Goal: Find specific page/section: Find specific page/section

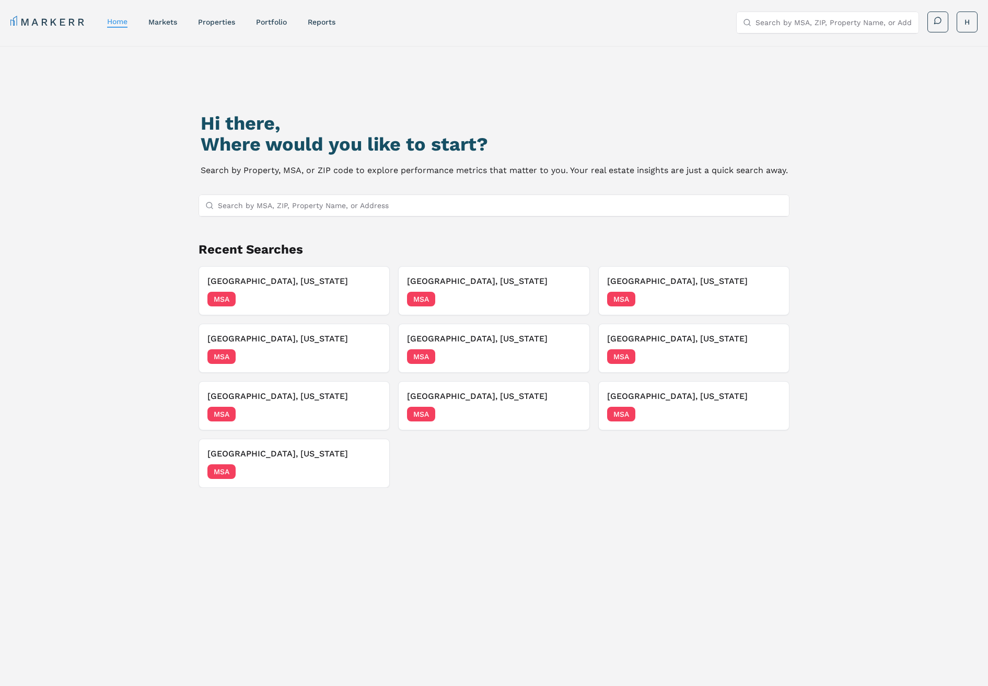
click at [158, 27] on nav "MARKERR home markets properties Portfolio reports" at bounding box center [172, 22] width 325 height 15
click at [157, 22] on link "markets" at bounding box center [162, 22] width 29 height 8
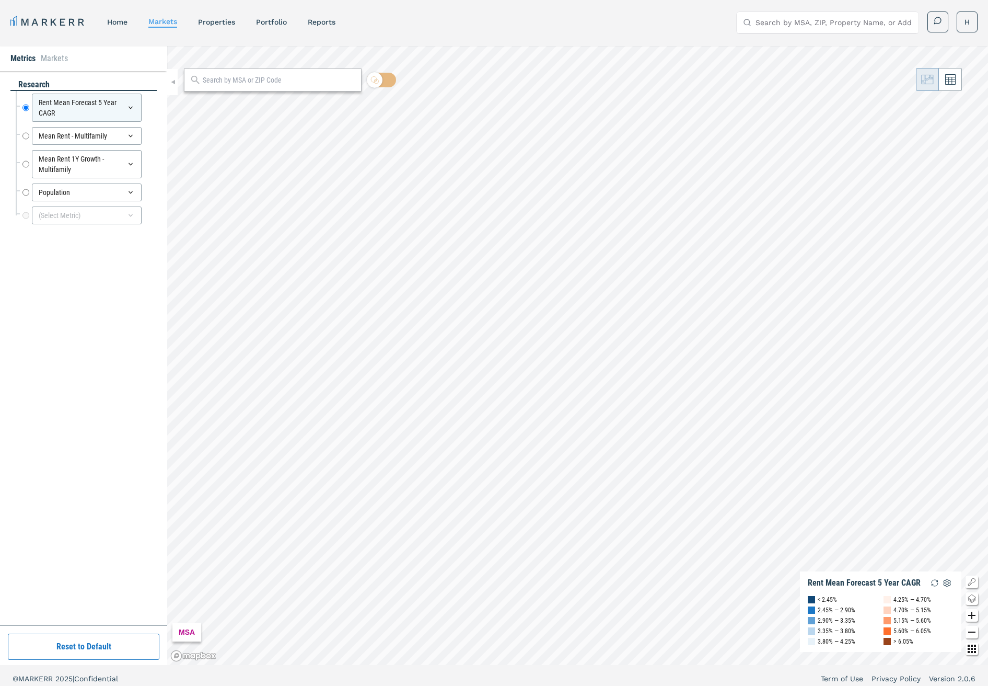
click at [249, 81] on input "text" at bounding box center [279, 80] width 153 height 11
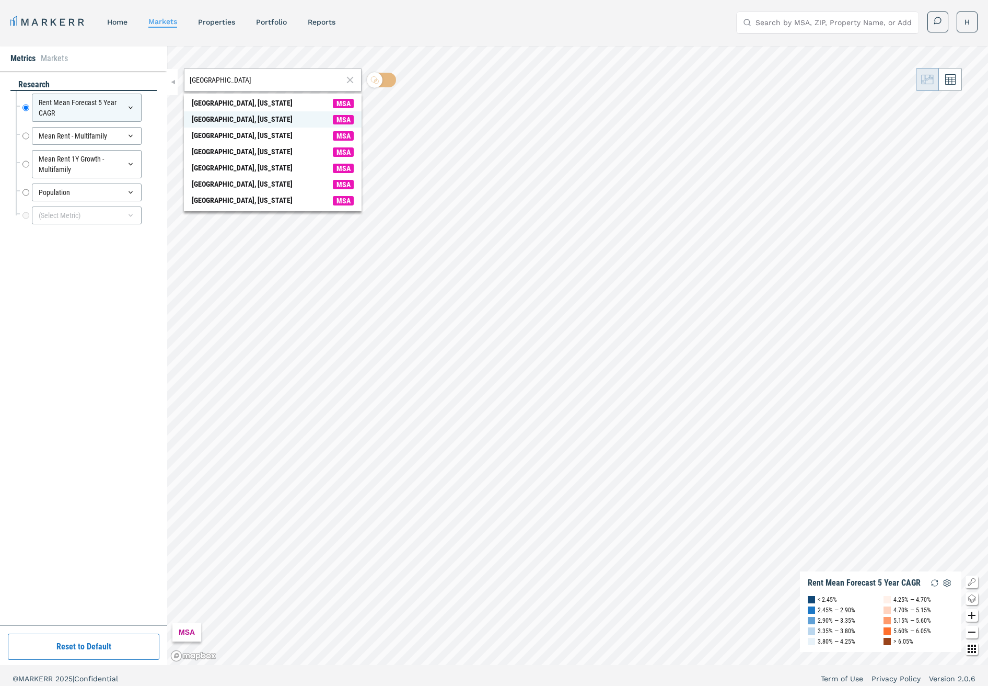
click at [233, 117] on div "[GEOGRAPHIC_DATA], [US_STATE]" at bounding box center [242, 119] width 101 height 11
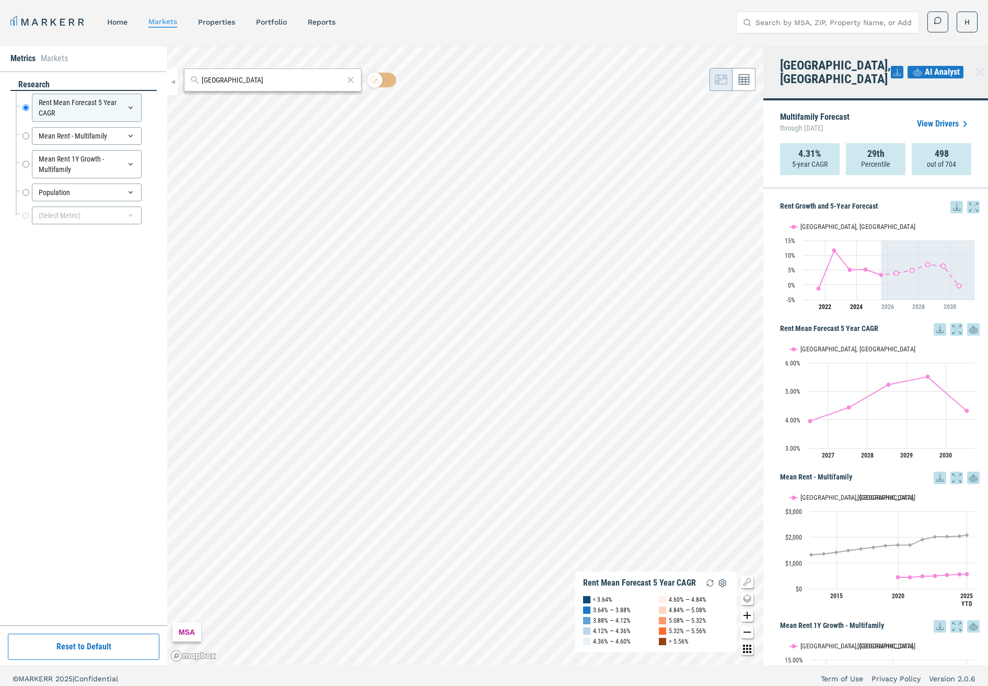
click at [251, 82] on input "[GEOGRAPHIC_DATA]" at bounding box center [273, 80] width 142 height 11
type input "a"
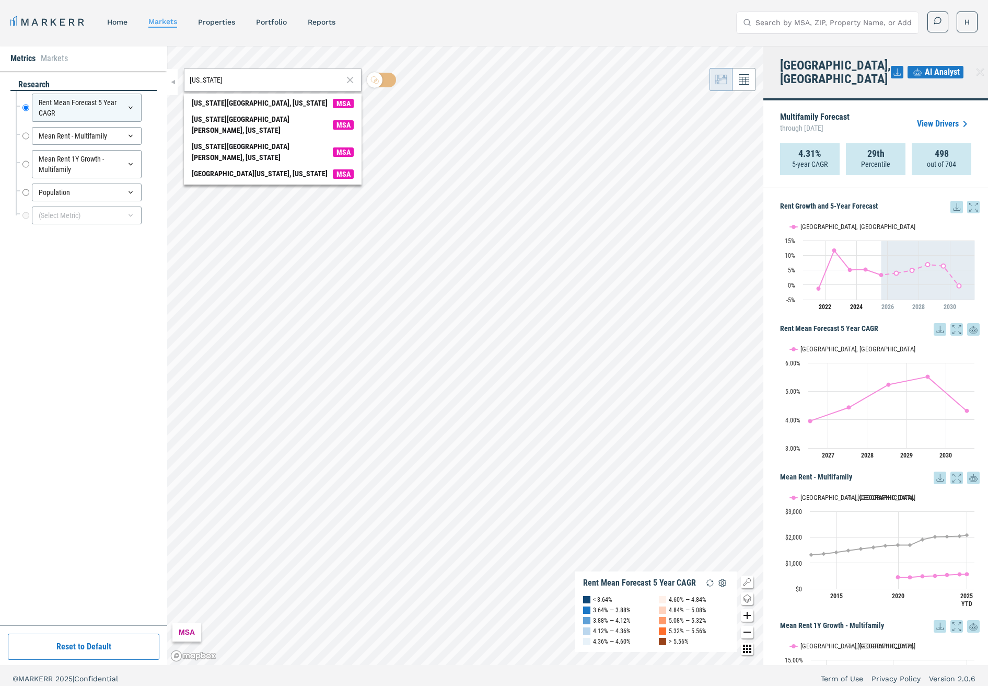
type input "[US_STATE]"
